Goal: Task Accomplishment & Management: Complete application form

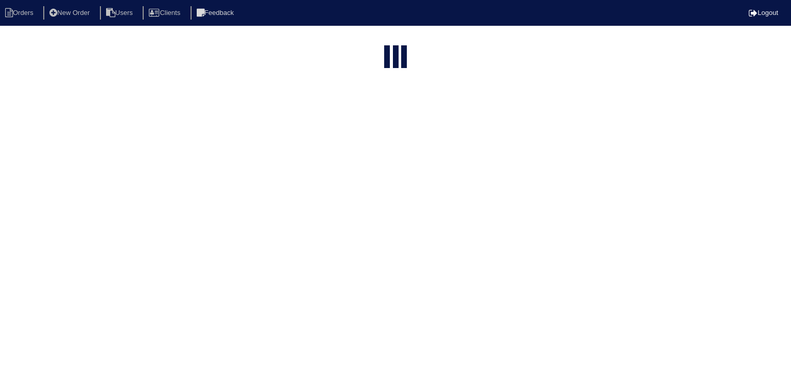
select select "15"
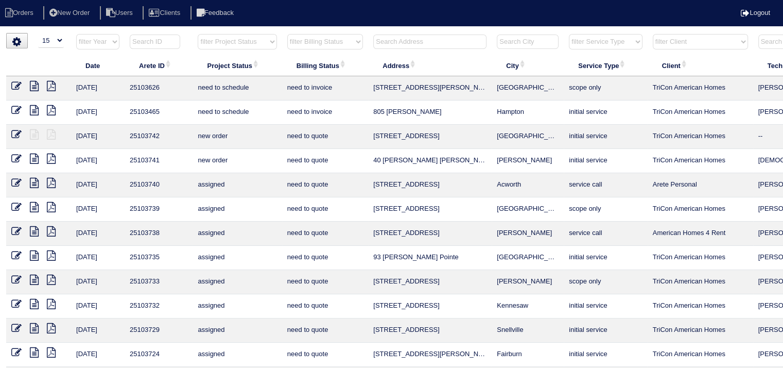
click at [395, 42] on input "text" at bounding box center [429, 42] width 113 height 14
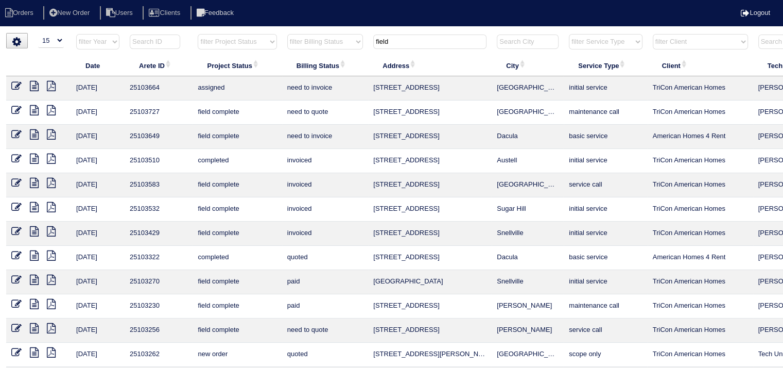
type input "field"
click at [35, 111] on icon at bounding box center [34, 110] width 9 height 10
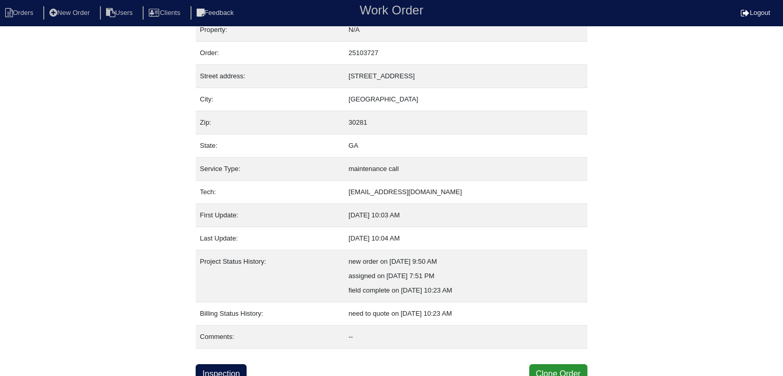
scroll to position [21, 0]
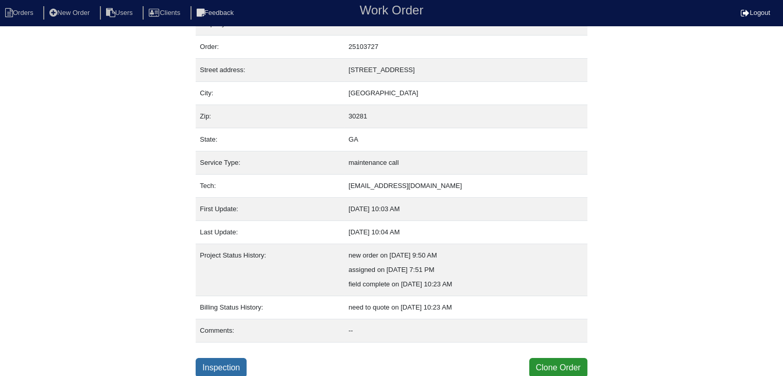
click at [238, 365] on link "Inspection" at bounding box center [221, 368] width 51 height 20
click at [219, 365] on link "Inspection" at bounding box center [221, 368] width 51 height 20
click at [214, 362] on link "Inspection" at bounding box center [221, 368] width 51 height 20
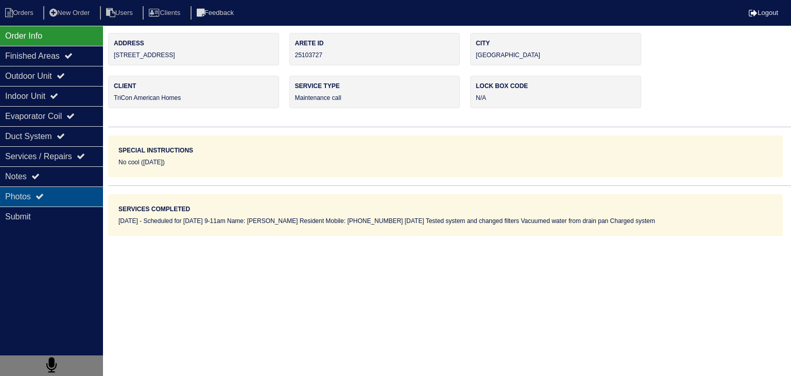
click at [76, 198] on div "Photos" at bounding box center [51, 196] width 103 height 20
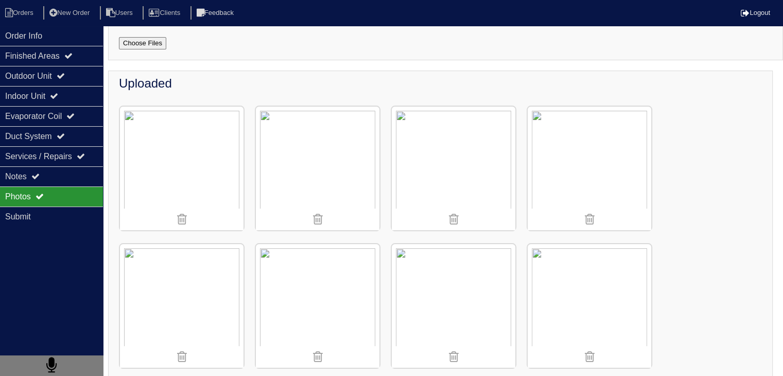
scroll to position [146, 0]
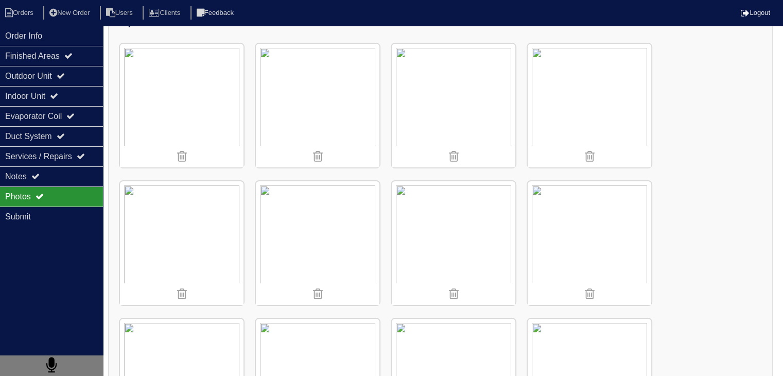
click at [337, 243] on img at bounding box center [318, 243] width 124 height 124
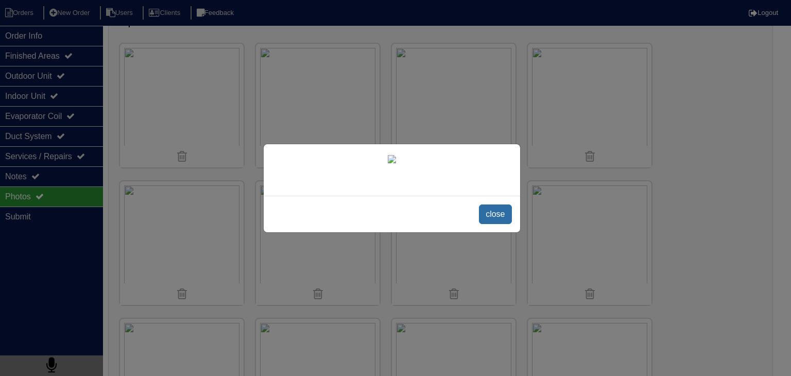
click at [501, 224] on span "close" at bounding box center [495, 214] width 32 height 20
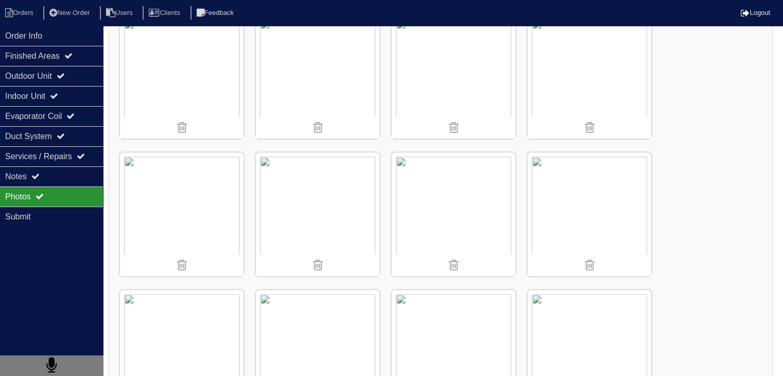
scroll to position [567, 0]
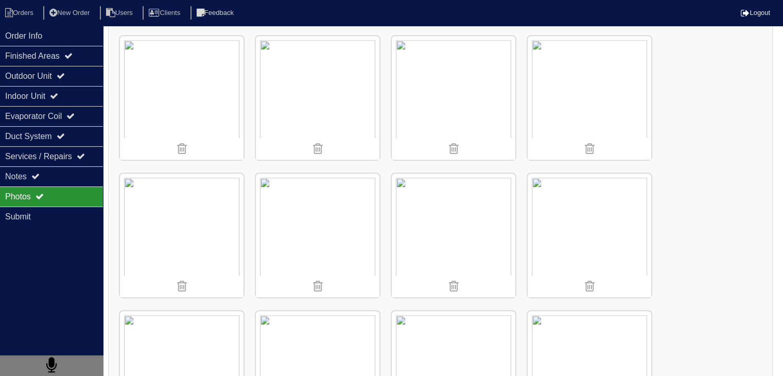
click at [716, 141] on div "Uploaded" at bounding box center [440, 155] width 665 height 1136
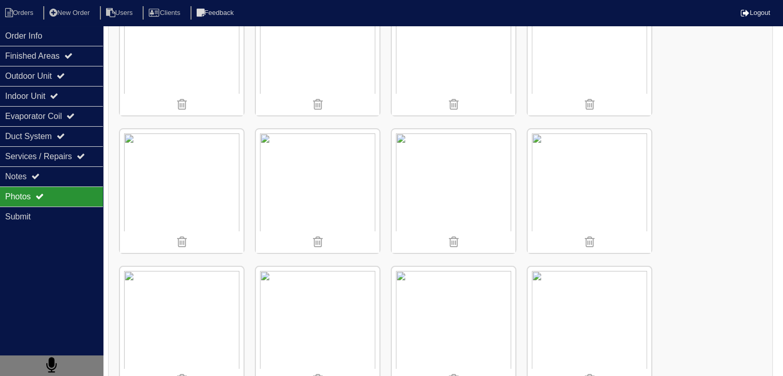
scroll to position [258, 0]
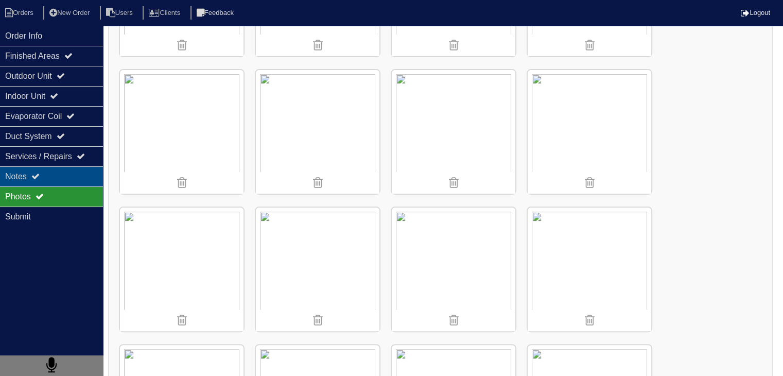
click at [10, 181] on div "Notes" at bounding box center [51, 176] width 103 height 20
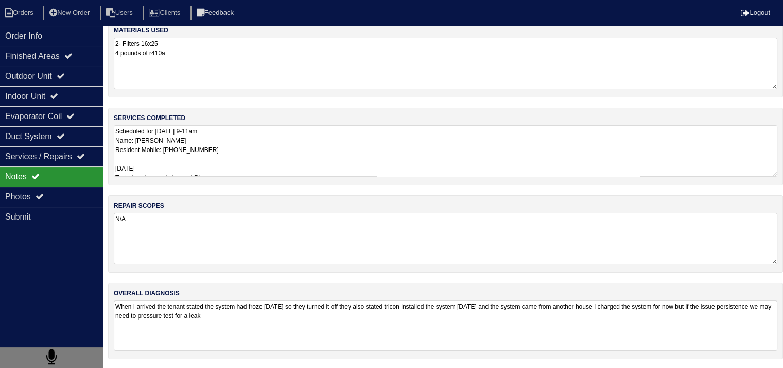
scroll to position [12, 0]
click at [155, 310] on textarea "When I arrived the tenant stated the system had froze [DATE] so they turned it …" at bounding box center [446, 326] width 664 height 50
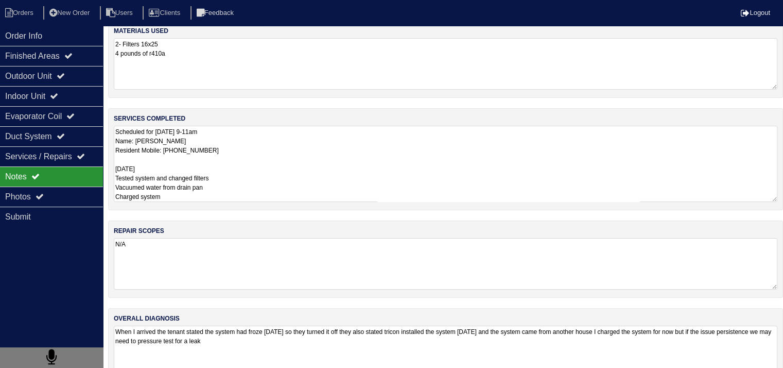
click at [257, 142] on textarea "Scheduled for [DATE] 9-11am Name: [PERSON_NAME] Resident Mobile: [PHONE_NUMBER]…" at bounding box center [446, 164] width 664 height 76
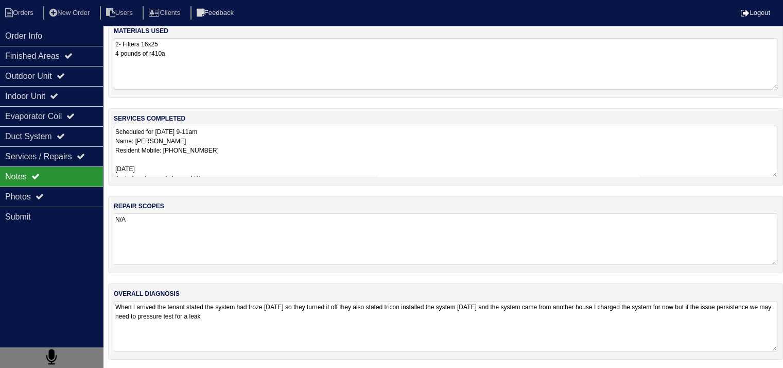
click at [233, 322] on textarea "When I arrived the tenant stated the system had froze [DATE] so they turned it …" at bounding box center [446, 326] width 664 height 50
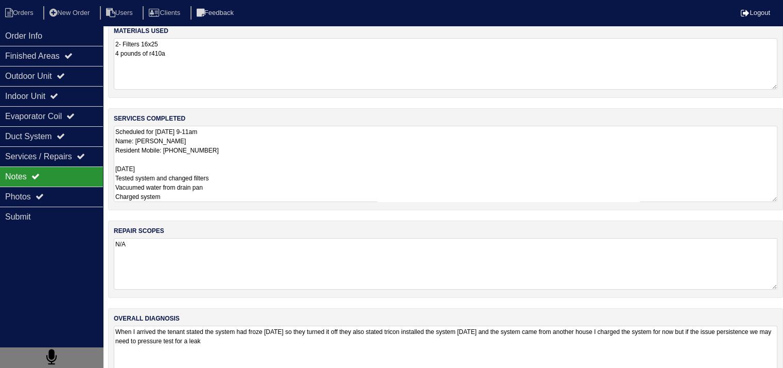
click at [284, 159] on textarea "Scheduled for [DATE] 9-11am Name: [PERSON_NAME] Resident Mobile: [PHONE_NUMBER]…" at bounding box center [446, 164] width 664 height 76
click at [235, 165] on textarea "Scheduled for [DATE] 9-11am Name: [PERSON_NAME] Resident Mobile: [PHONE_NUMBER]…" at bounding box center [446, 164] width 664 height 76
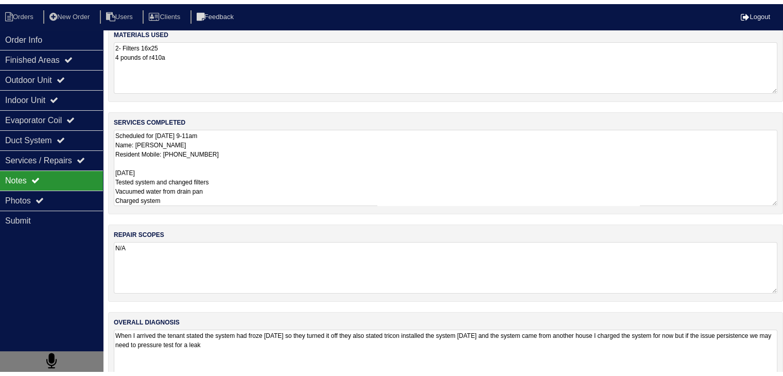
scroll to position [0, 0]
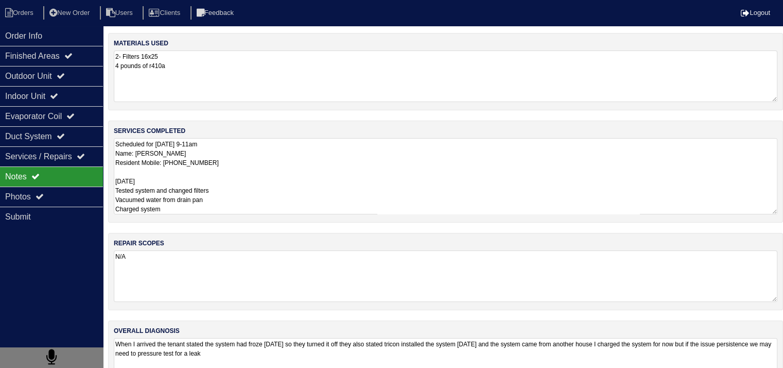
click at [116, 57] on textarea "2- Filters 16x25 4 pounds of r410a" at bounding box center [446, 76] width 664 height 52
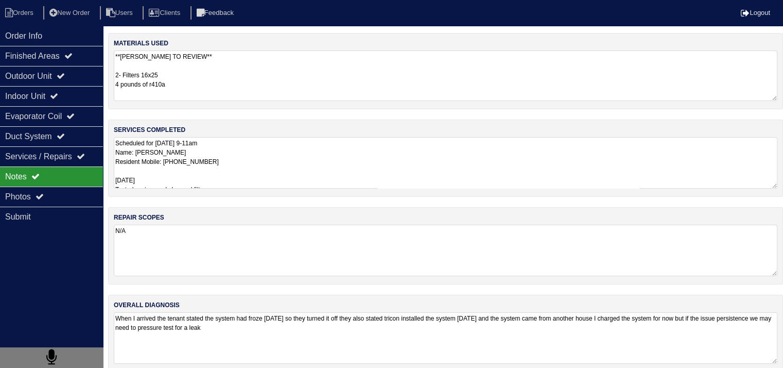
type textarea "**[PERSON_NAME] TO REVIEW** 2- Filters 16x25 4 pounds of r410a"
click at [268, 250] on textarea "N/A" at bounding box center [446, 251] width 664 height 52
click at [95, 32] on div "Order Info" at bounding box center [51, 36] width 103 height 20
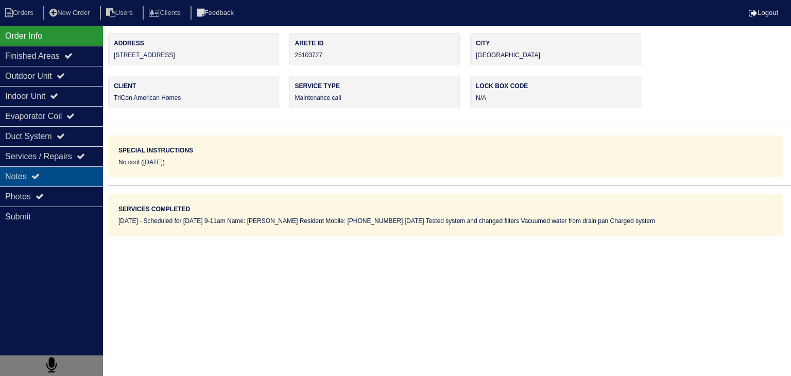
click at [58, 183] on div "Notes" at bounding box center [51, 176] width 103 height 20
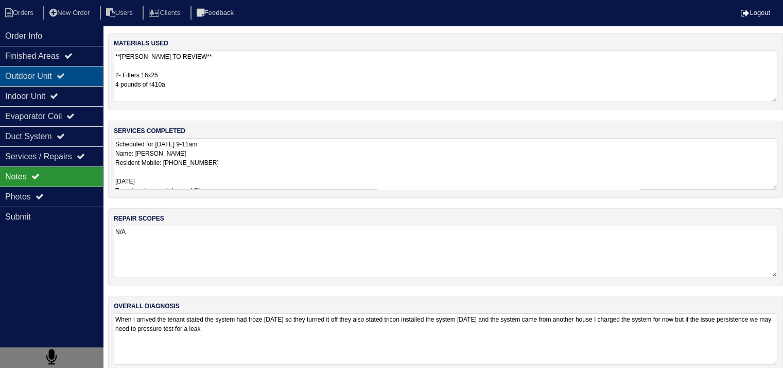
click at [45, 80] on div "Outdoor Unit" at bounding box center [51, 76] width 103 height 20
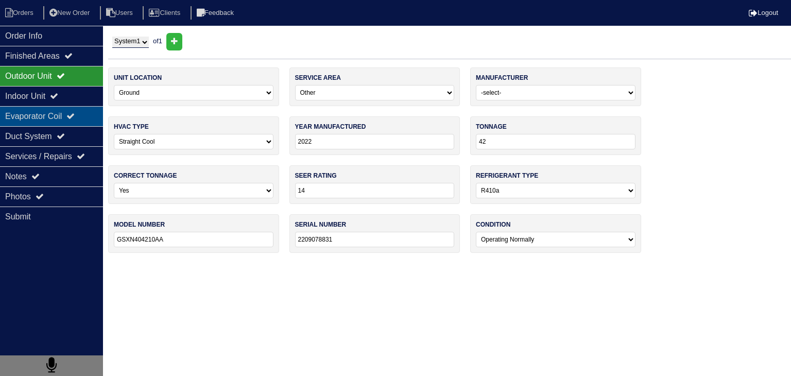
click at [29, 120] on div "Evaporator Coil" at bounding box center [51, 116] width 103 height 20
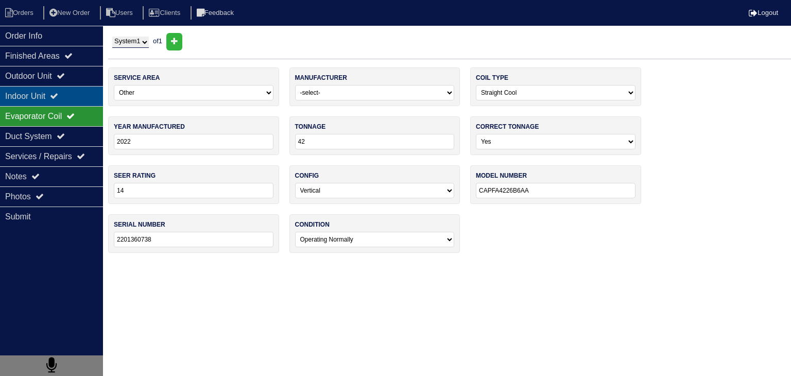
click at [33, 98] on div "Indoor Unit" at bounding box center [51, 96] width 103 height 20
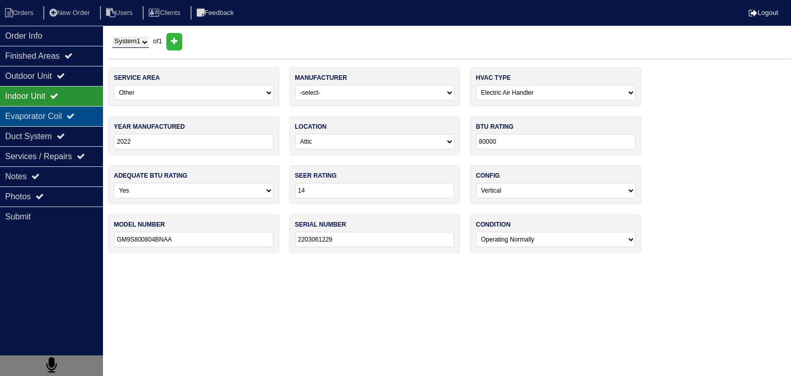
click at [30, 114] on div "Evaporator Coil" at bounding box center [51, 116] width 103 height 20
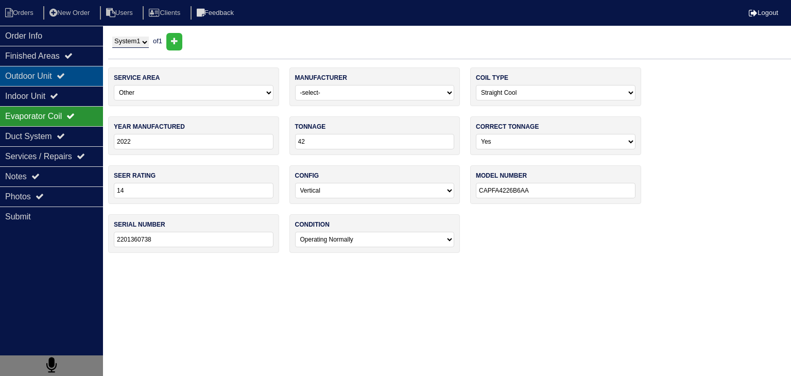
click at [33, 78] on div "Outdoor Unit" at bounding box center [51, 76] width 103 height 20
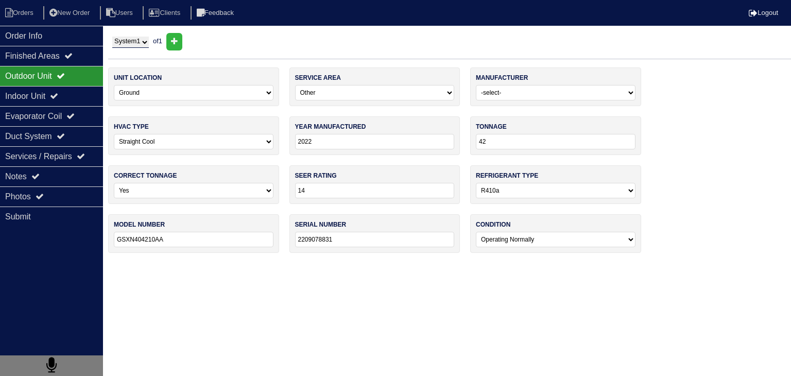
click at [181, 236] on input "GSXN404210AA" at bounding box center [194, 239] width 160 height 15
click at [57, 196] on div "Photos" at bounding box center [51, 196] width 103 height 20
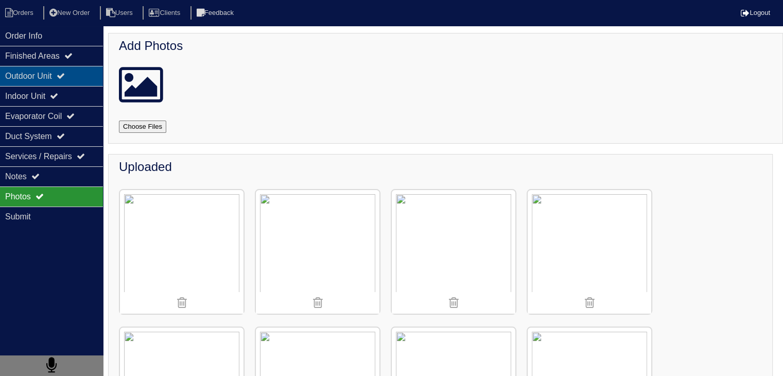
click at [31, 80] on div "Outdoor Unit" at bounding box center [51, 76] width 103 height 20
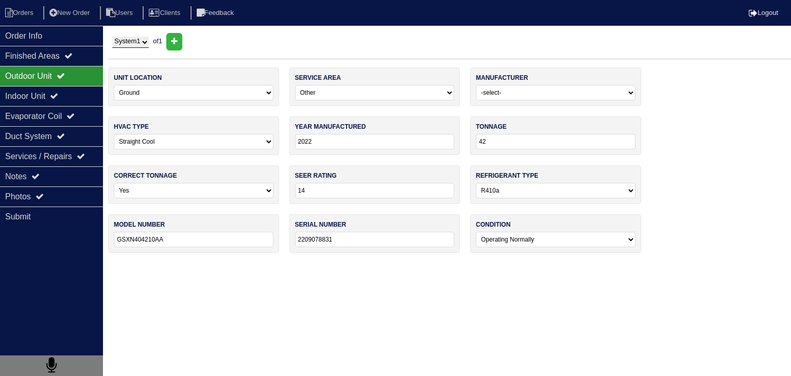
click at [367, 240] on input "2209078831" at bounding box center [375, 239] width 160 height 15
click at [81, 196] on div "Photos" at bounding box center [51, 196] width 103 height 20
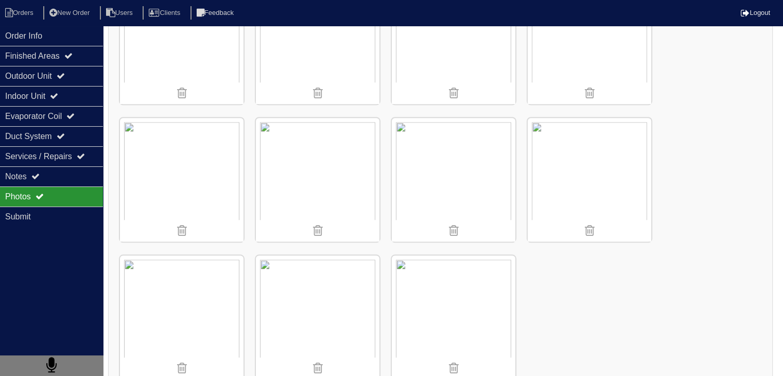
scroll to position [919, 0]
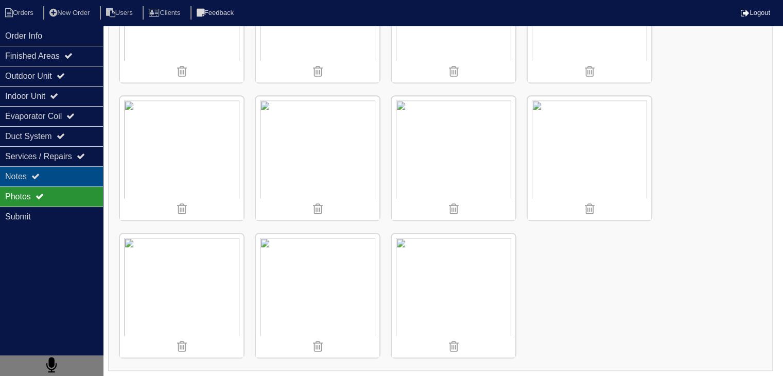
click at [41, 180] on div "Notes" at bounding box center [51, 176] width 103 height 20
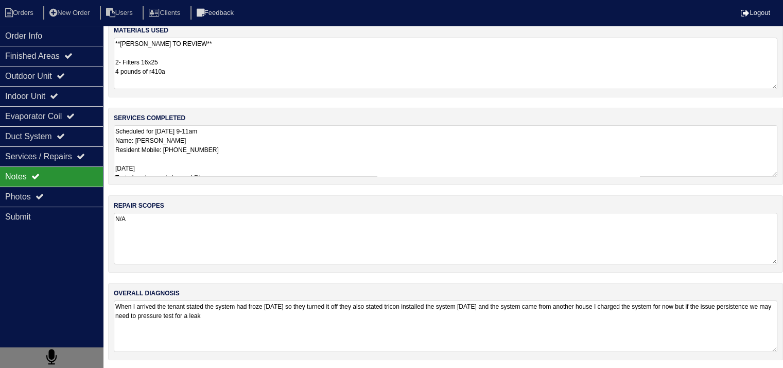
scroll to position [38, 0]
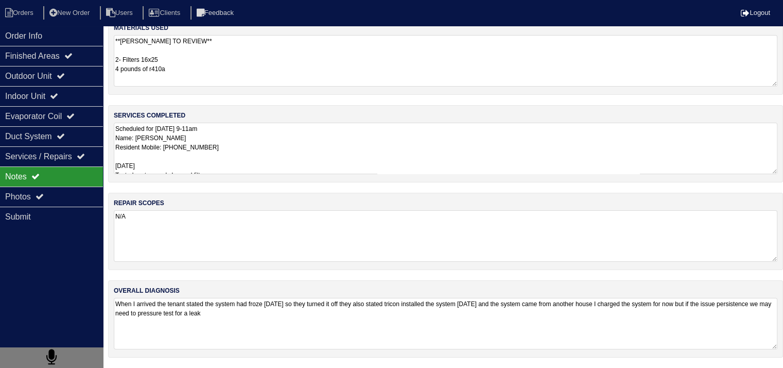
click at [275, 155] on textarea "Scheduled for [DATE] 9-11am Name: [PERSON_NAME] Resident Mobile: [PHONE_NUMBER]…" at bounding box center [446, 149] width 664 height 52
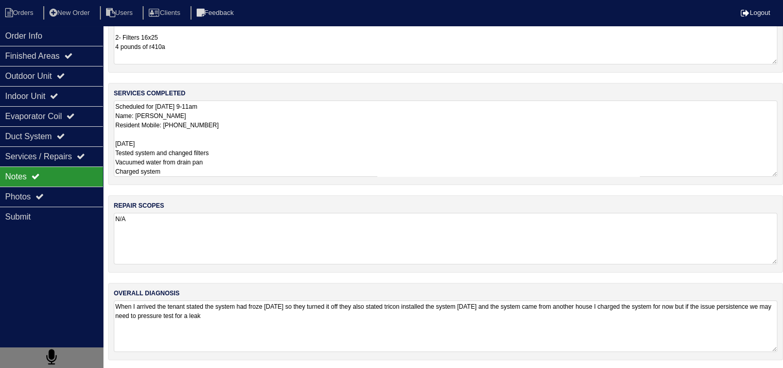
scroll to position [1, 0]
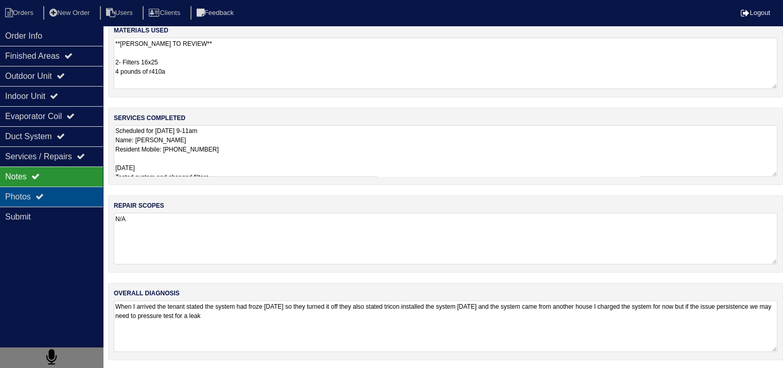
click at [83, 195] on div "Photos" at bounding box center [51, 196] width 103 height 20
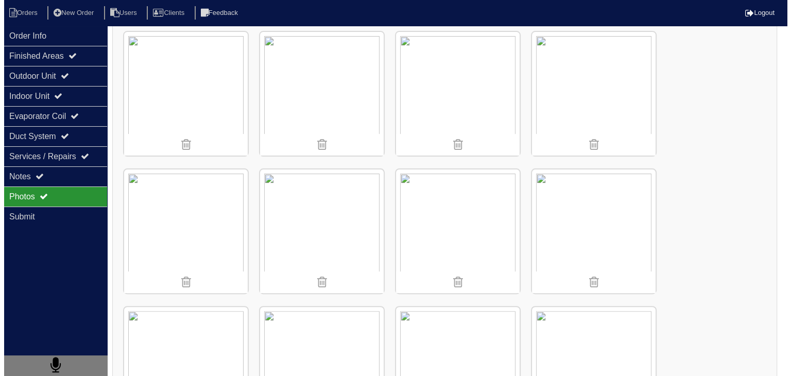
scroll to position [301, 0]
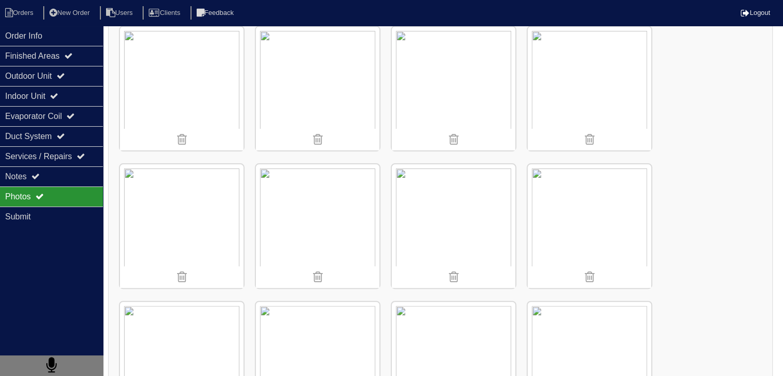
click at [361, 70] on img at bounding box center [318, 89] width 124 height 124
